Goal: Task Accomplishment & Management: Manage account settings

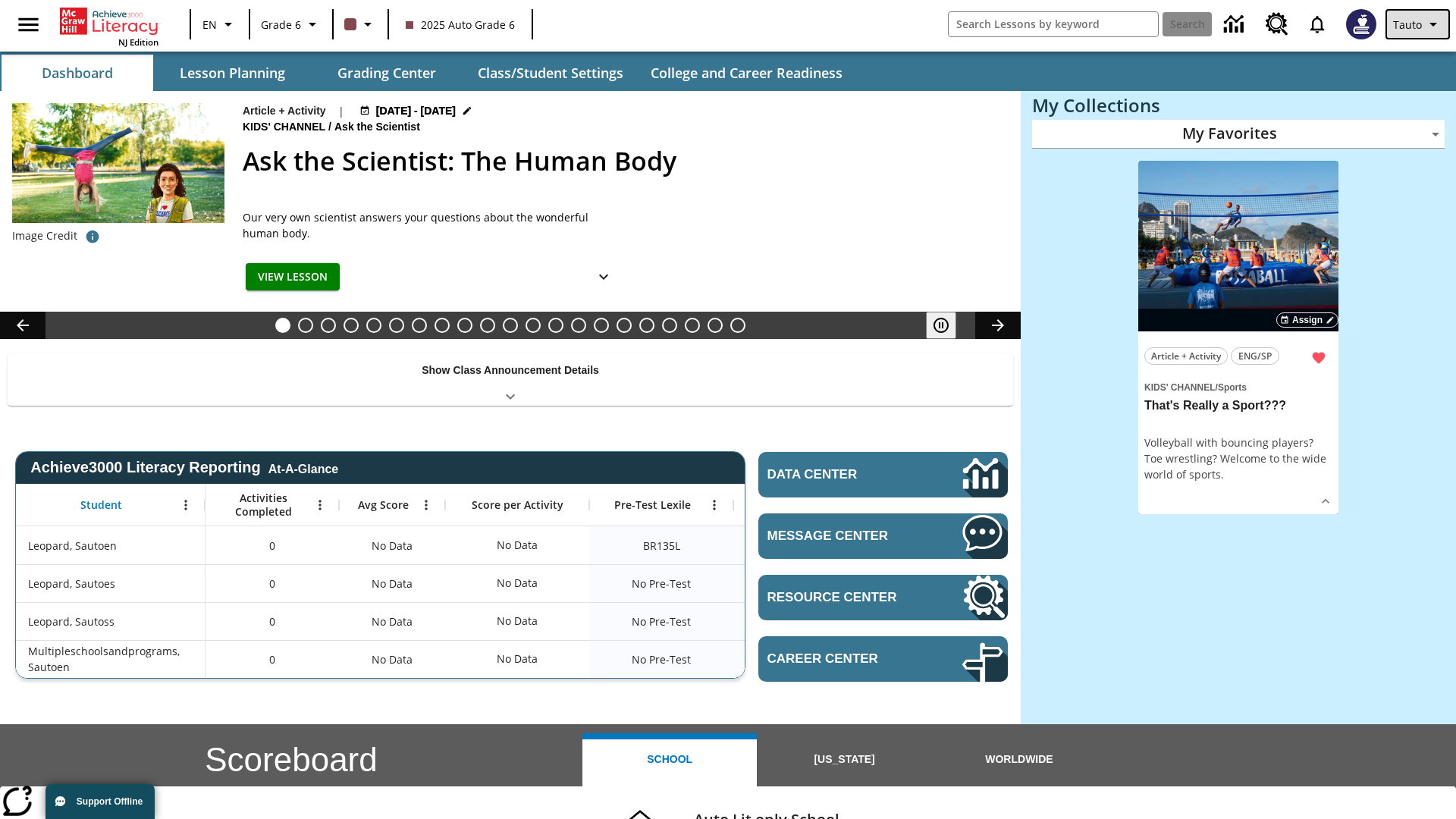
click at [1419, 24] on span "Tauto" at bounding box center [1407, 24] width 29 height 16
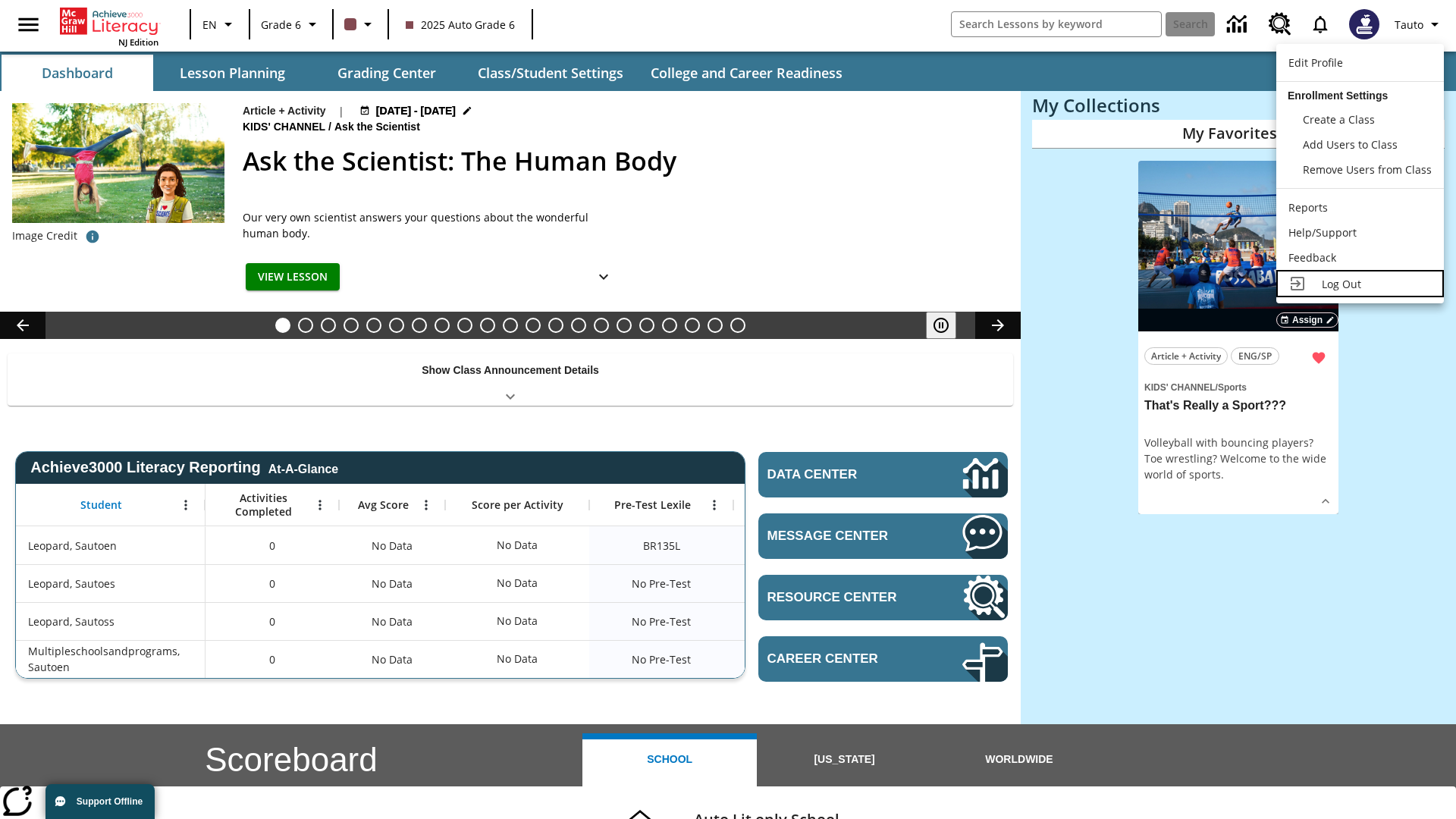
click at [1359, 284] on span "Log Out" at bounding box center [1341, 284] width 39 height 15
